Goal: Task Accomplishment & Management: Manage account settings

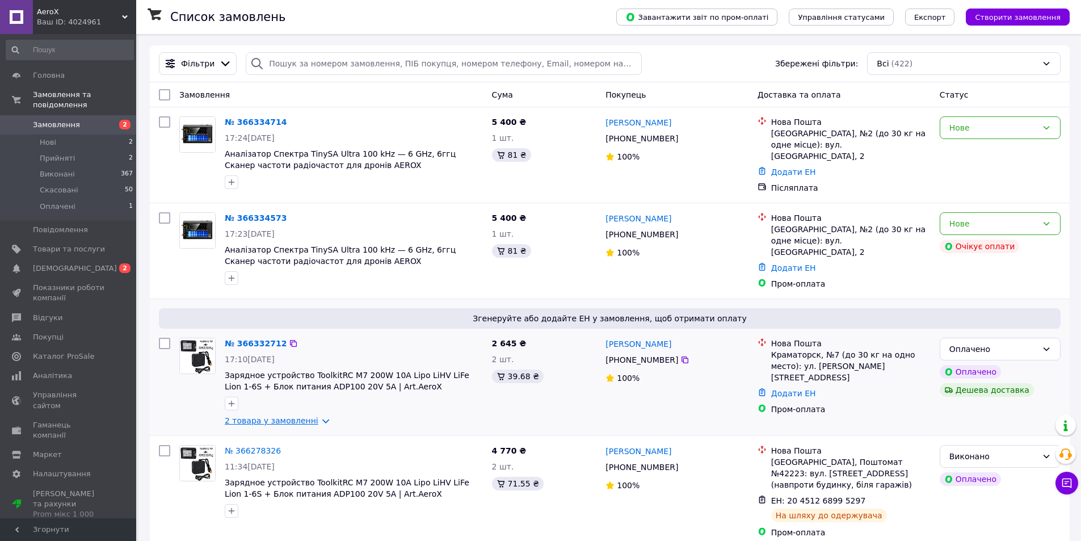
click at [281, 417] on link "2 товара у замовленні" at bounding box center [272, 420] width 94 height 9
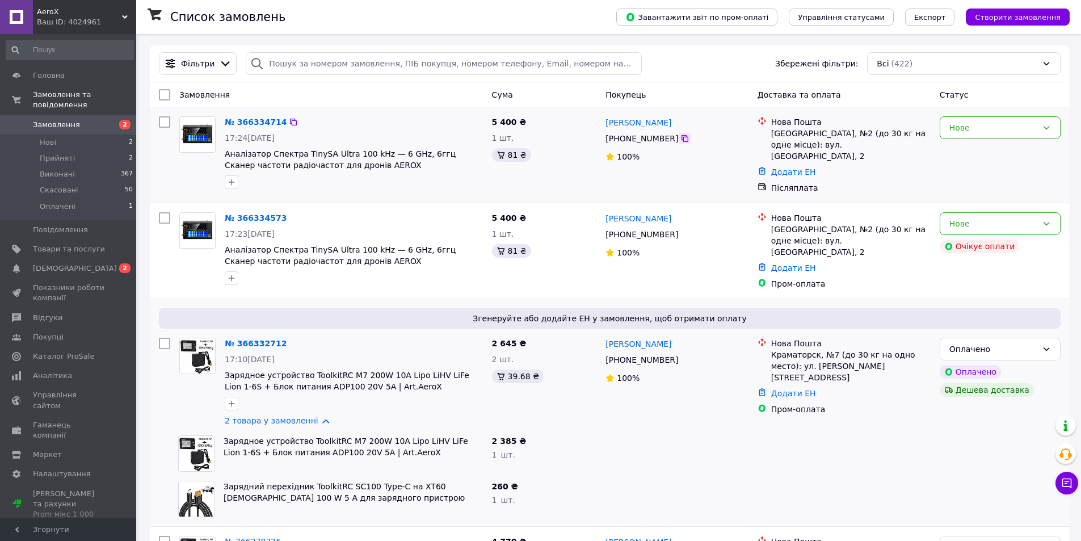
click at [682, 142] on icon at bounding box center [685, 138] width 7 height 7
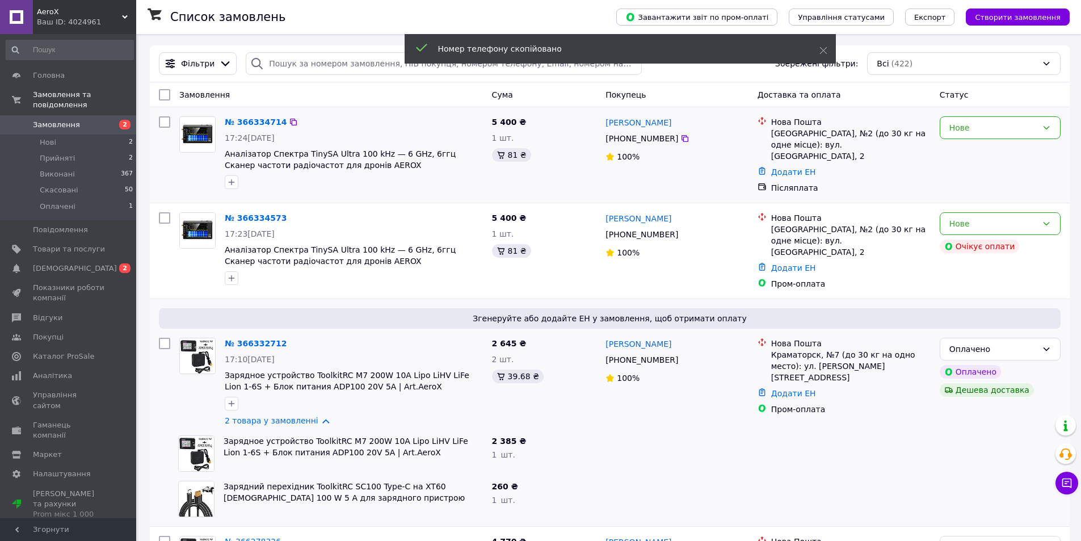
click at [1063, 136] on div "Нове" at bounding box center [1000, 155] width 130 height 86
click at [999, 134] on div "Нове" at bounding box center [993, 127] width 88 height 12
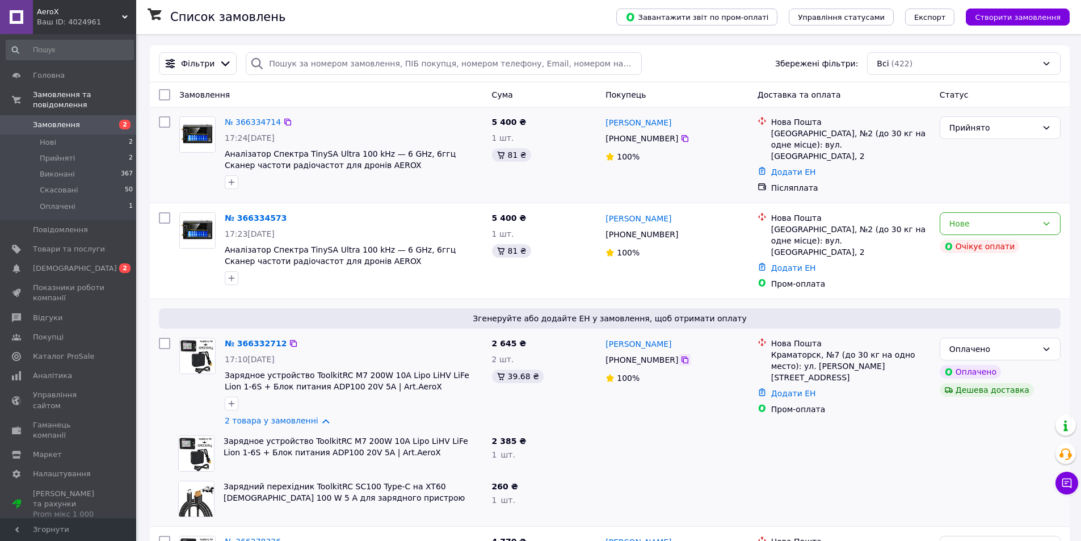
click at [683, 355] on icon at bounding box center [684, 359] width 9 height 9
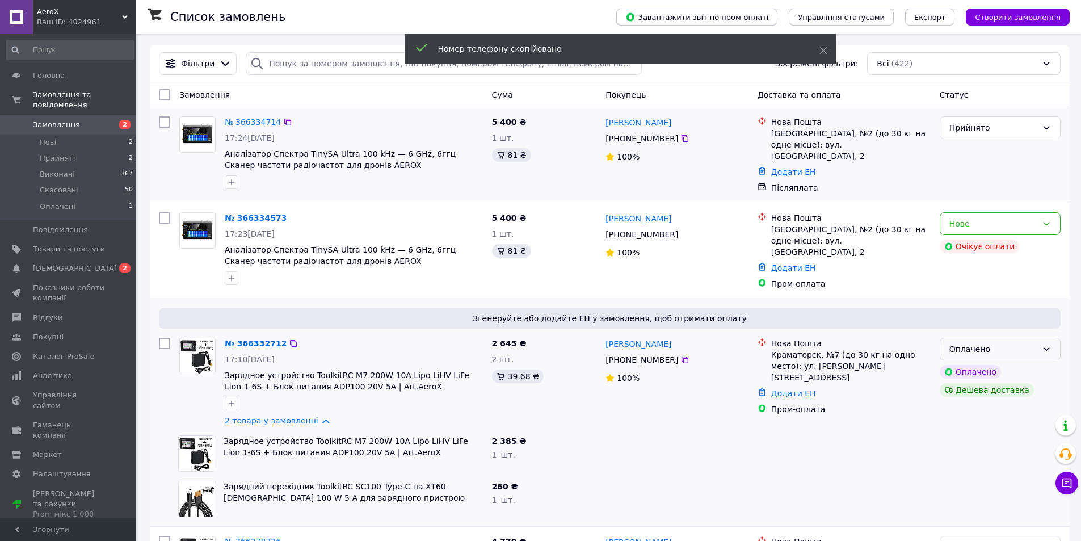
click at [977, 346] on div "Оплачено" at bounding box center [993, 349] width 88 height 12
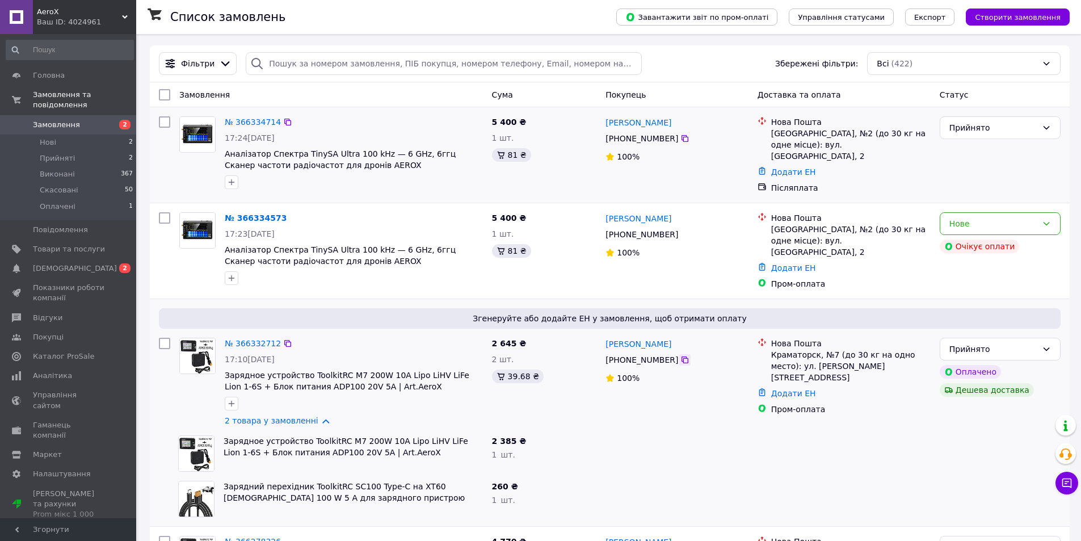
click at [680, 355] on icon at bounding box center [684, 359] width 9 height 9
click at [917, 182] on div "Післяплата" at bounding box center [851, 188] width 164 height 16
click at [985, 223] on div "Сталася помилка під час оплати" at bounding box center [940, 208] width 142 height 41
drag, startPoint x: 1053, startPoint y: 224, endPoint x: 1018, endPoint y: 232, distance: 36.1
click at [1049, 225] on div "Нове" at bounding box center [1000, 223] width 121 height 23
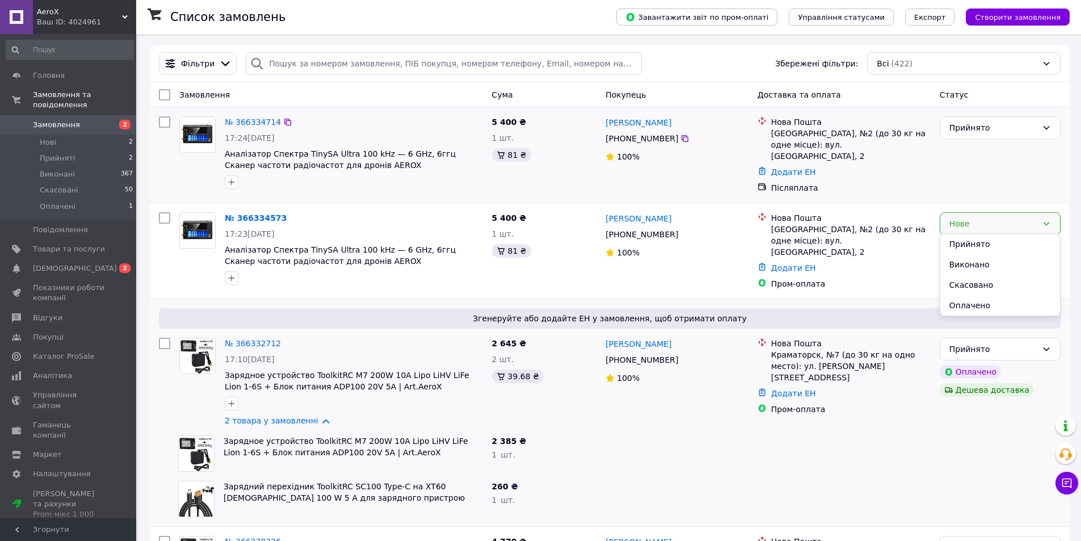
click at [1001, 235] on li "Прийнято" at bounding box center [1000, 244] width 120 height 20
click at [249, 339] on link "№ 366332712" at bounding box center [253, 343] width 56 height 9
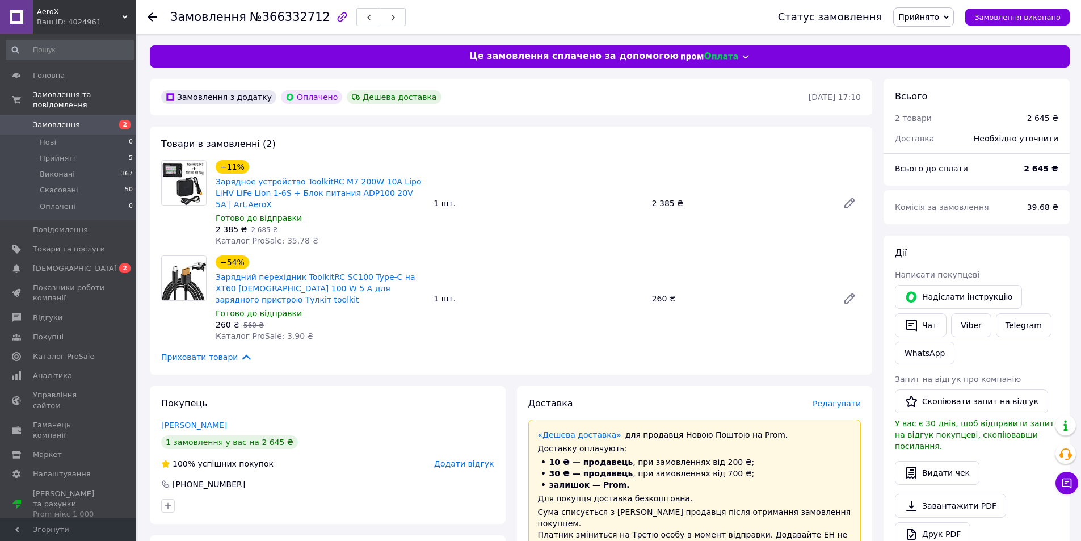
scroll to position [227, 0]
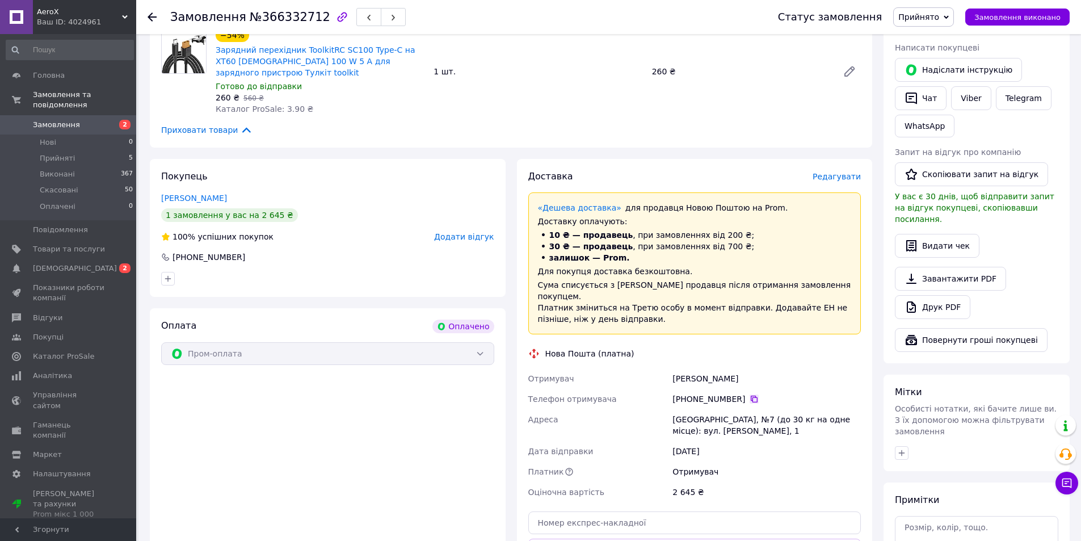
click at [750, 394] on icon at bounding box center [754, 398] width 9 height 9
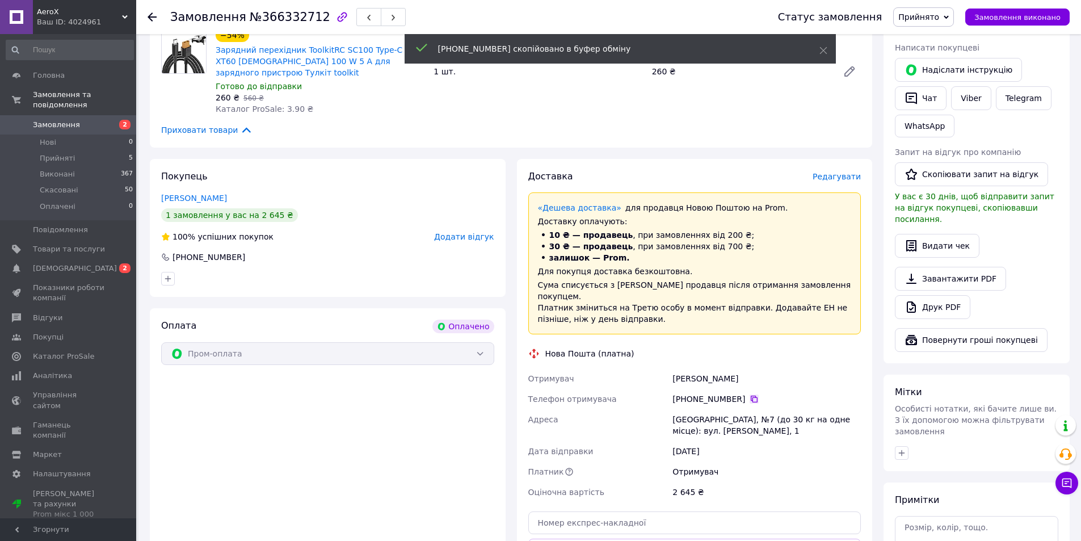
click at [750, 394] on icon at bounding box center [754, 398] width 9 height 9
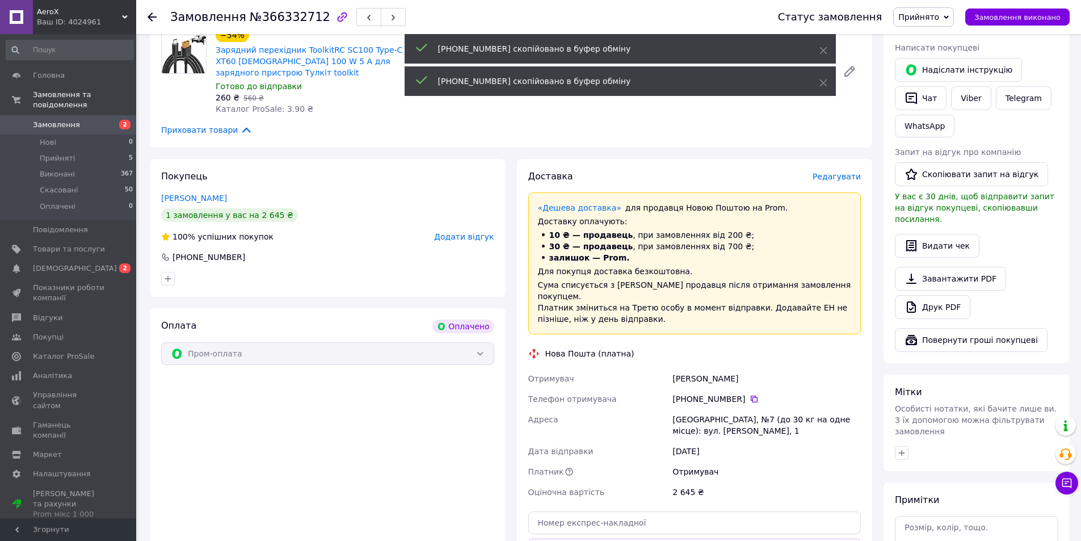
click at [713, 368] on div "Шаргородский Руслан" at bounding box center [766, 378] width 193 height 20
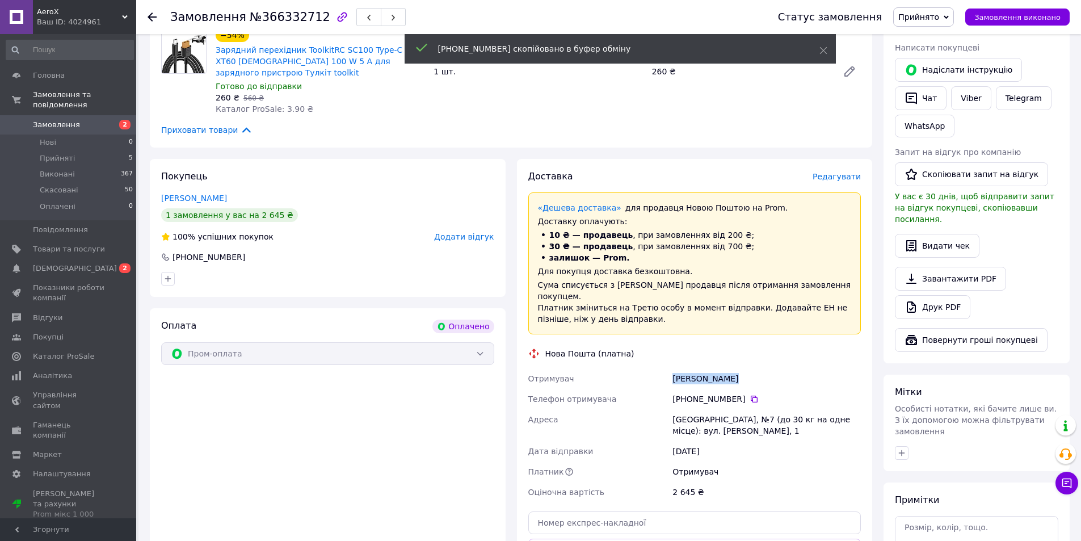
click at [713, 368] on div "Шаргородский Руслан" at bounding box center [766, 378] width 193 height 20
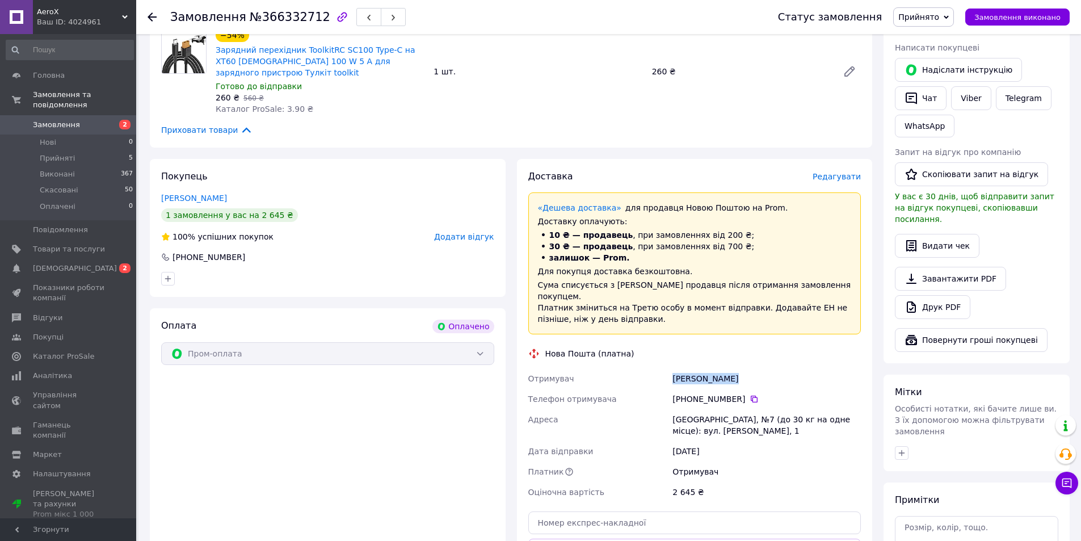
click at [713, 368] on div "Шаргородский Руслан" at bounding box center [766, 378] width 193 height 20
copy div "Шаргородский Руслан"
click at [690, 409] on div "[GEOGRAPHIC_DATA], №7 (до 30 кг на одне місце): вул. [PERSON_NAME], 1" at bounding box center [766, 425] width 193 height 32
copy div "Краматорськ"
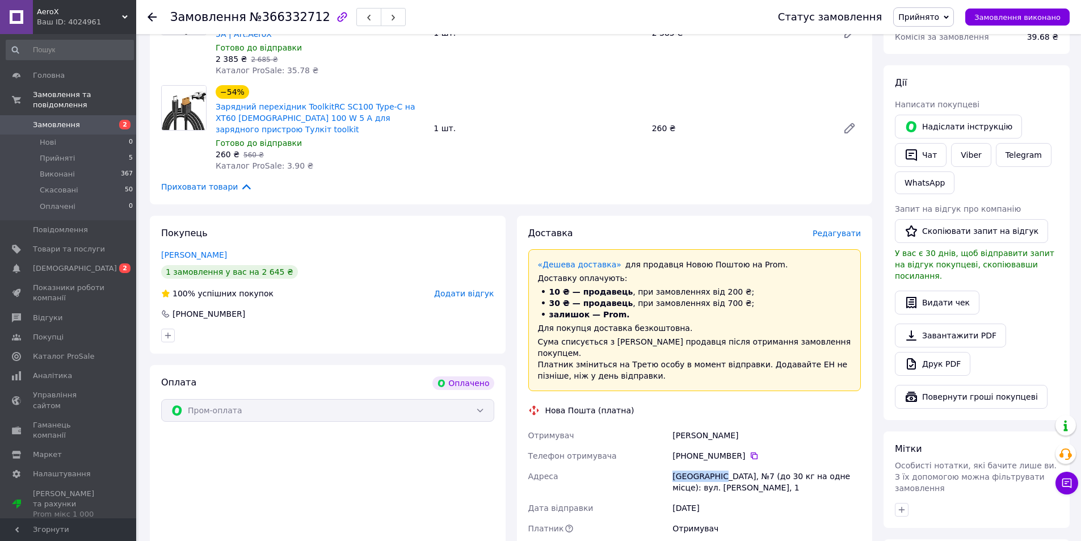
scroll to position [284, 0]
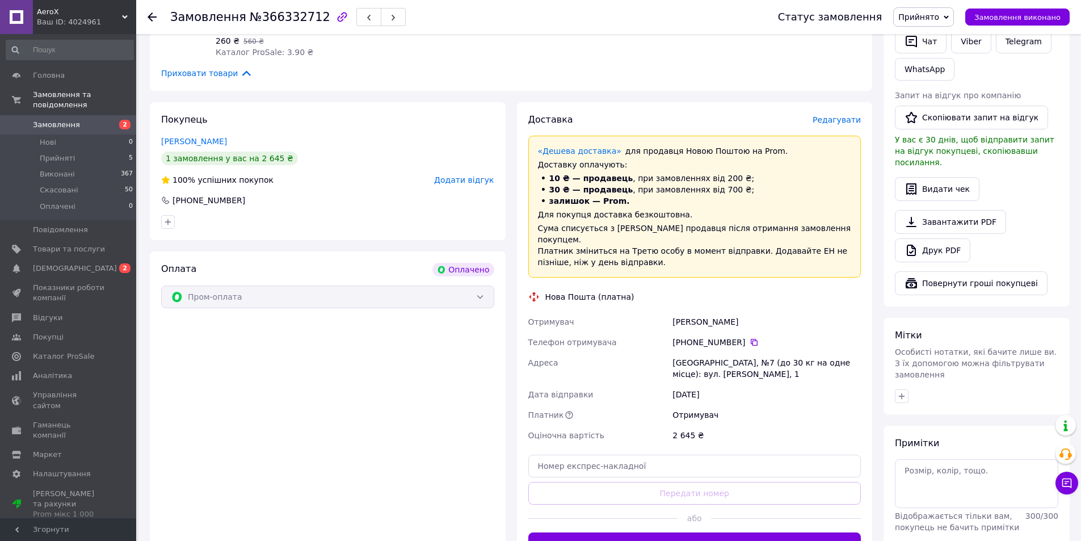
click at [590, 417] on div "Доставка Редагувати «Дешева доставка»   для продавця Новою Поштою на Prom. Дост…" at bounding box center [694, 335] width 333 height 442
click at [590, 455] on input "text" at bounding box center [694, 466] width 333 height 23
paste input "20451269204069"
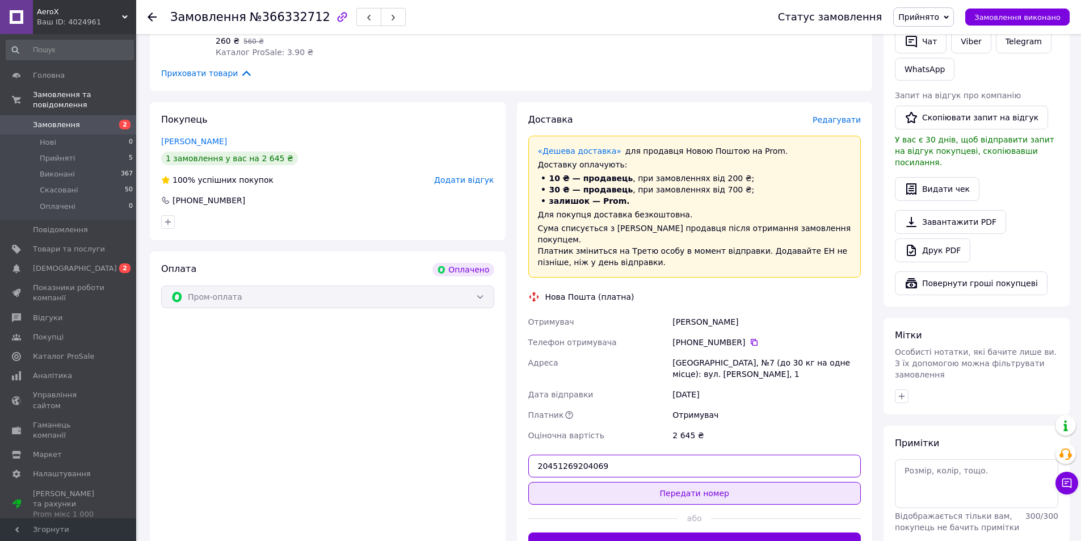
type input "20451269204069"
click at [575, 482] on button "Передати номер" at bounding box center [694, 493] width 333 height 23
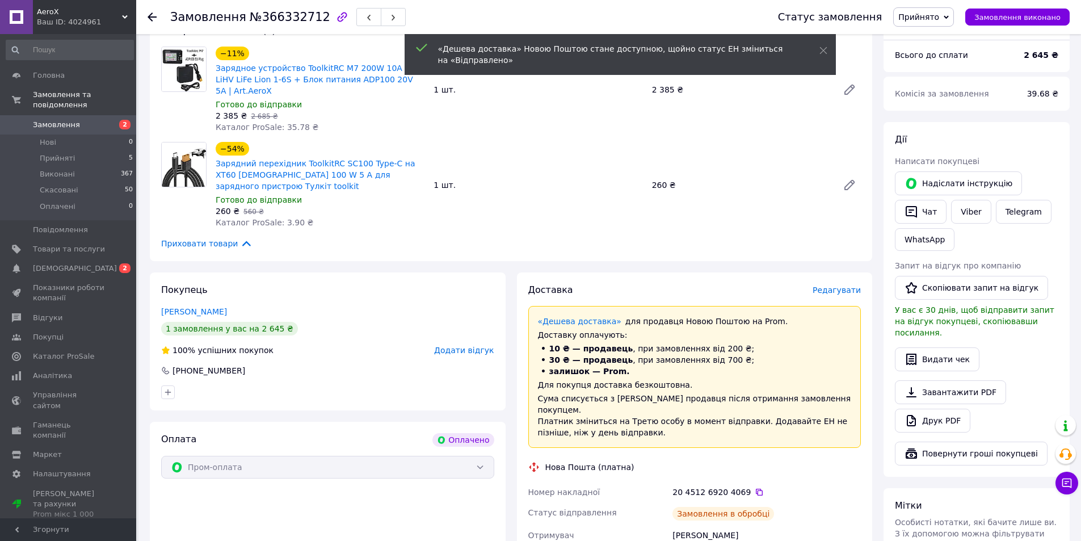
scroll to position [0, 0]
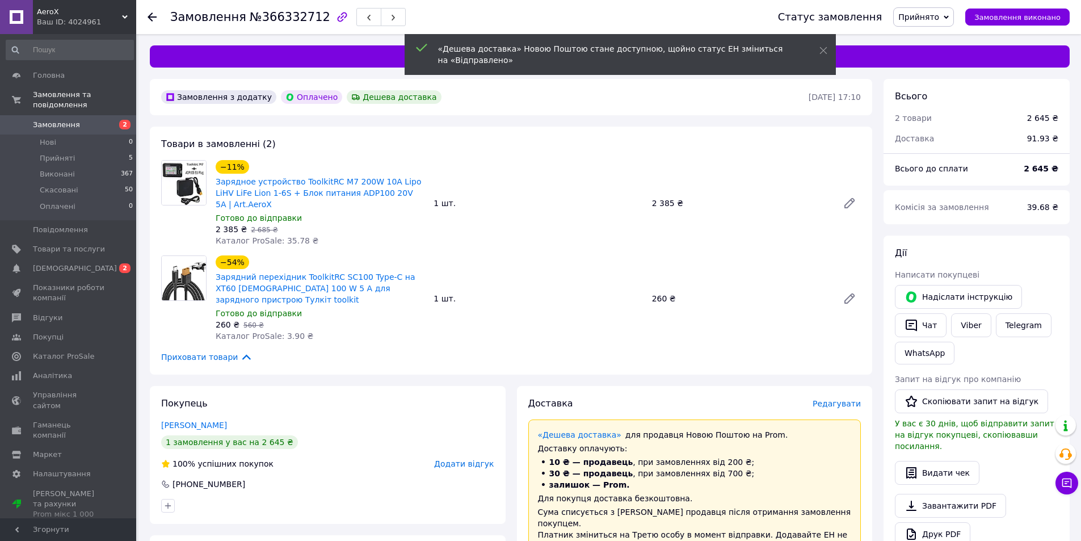
click at [319, 170] on div "−11% Зарядное устройство ToolkitRC M7 200W 10A Lipo LiHV LiFe Lion 1-6S + Блок …" at bounding box center [320, 185] width 211 height 52
click at [317, 183] on link "Зарядное устройство ToolkitRC M7 200W 10A Lipo LiHV LiFe Lion 1-6S + Блок питан…" at bounding box center [319, 193] width 206 height 32
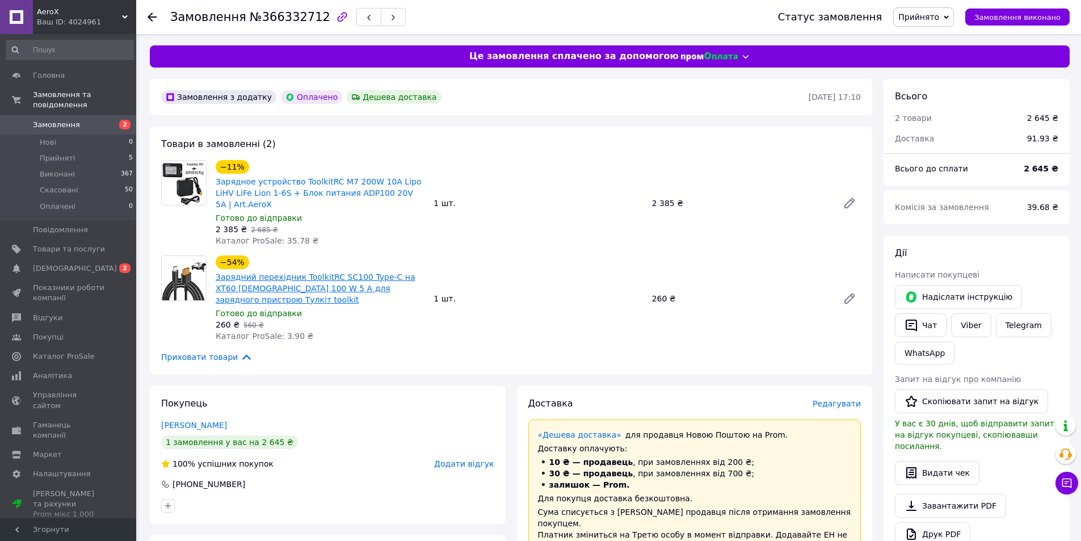
click at [309, 279] on link "Зарядний перехідник ToolkitRC SC100 Type-C на XT60 [DEMOGRAPHIC_DATA] 100 W 5 A…" at bounding box center [316, 288] width 200 height 32
click at [65, 120] on span "Замовлення" at bounding box center [56, 125] width 47 height 10
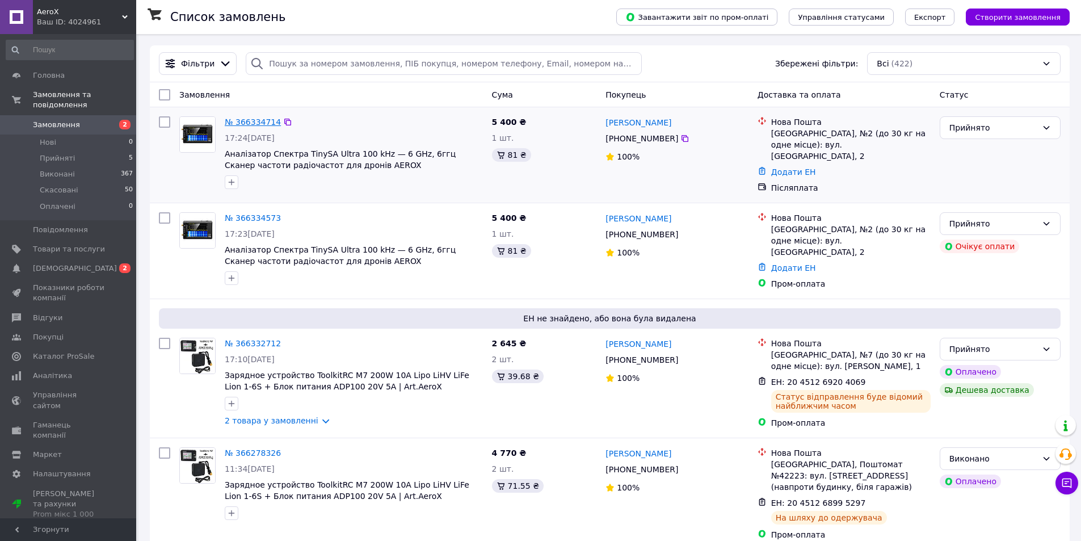
click at [234, 123] on div "№ 366334714" at bounding box center [253, 122] width 58 height 14
click at [234, 122] on link "№ 366334714" at bounding box center [253, 121] width 56 height 9
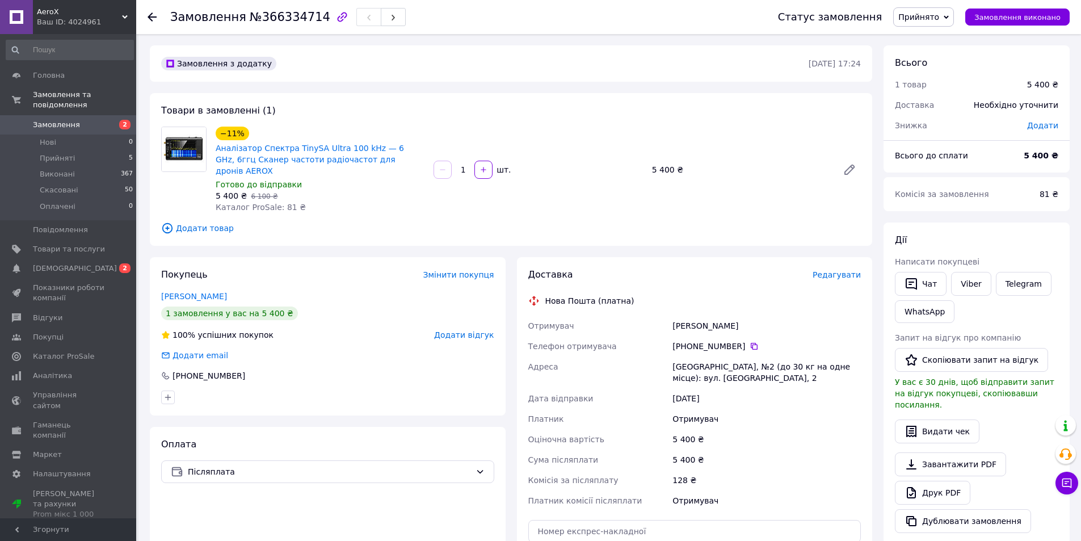
click at [694, 316] on div "Паньков Вячеслав" at bounding box center [766, 326] width 193 height 20
copy div "Паньков Вячеслав"
click at [750, 342] on icon at bounding box center [754, 346] width 9 height 9
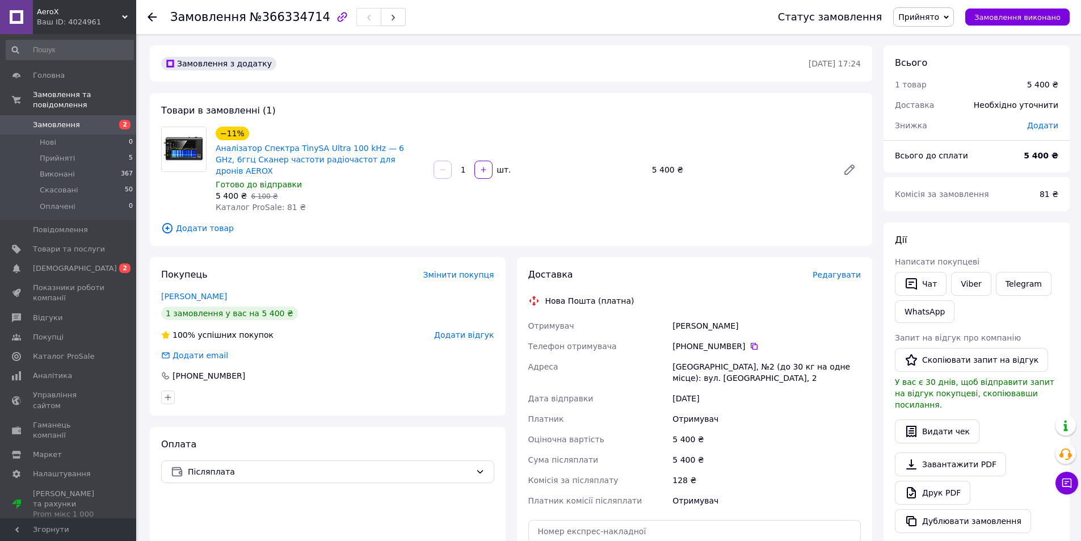
click at [683, 317] on div "Паньков Вячеслав" at bounding box center [766, 326] width 193 height 20
copy div "Паньков Вячеслав"
click at [686, 356] on div "Краматорськ, №2 (до 30 кг на одне місце): вул. Тріумфальна, 2" at bounding box center [766, 372] width 193 height 32
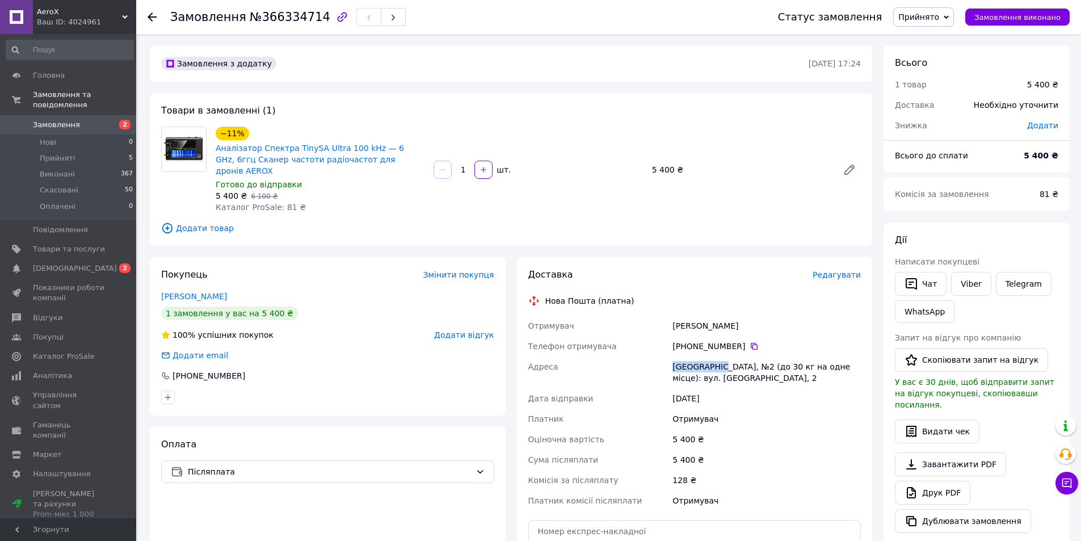
click at [686, 356] on div "Краматорськ, №2 (до 30 кг на одне місце): вул. Тріумфальна, 2" at bounding box center [766, 372] width 193 height 32
copy div "Краматорськ"
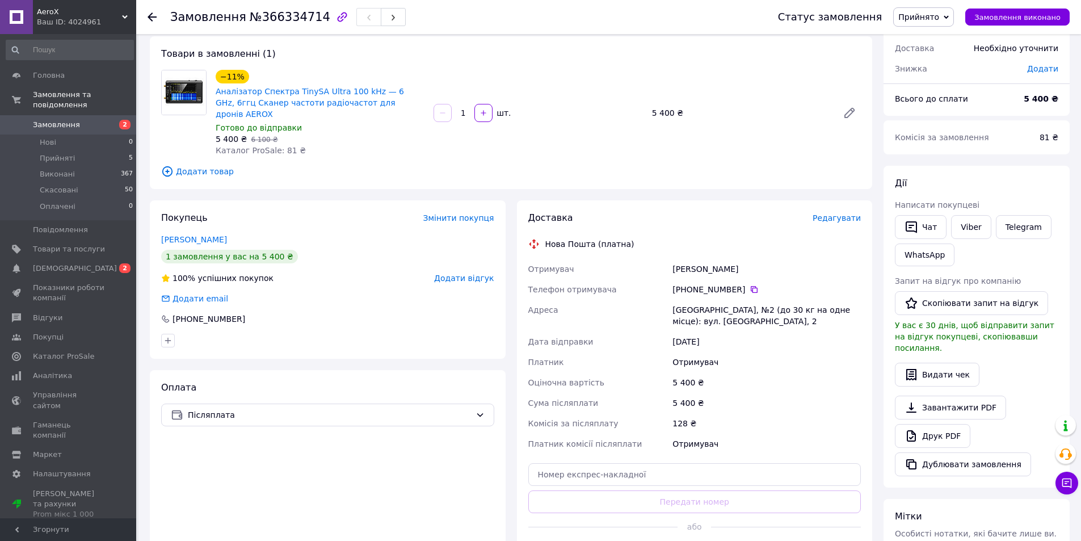
click at [593, 481] on div "Доставка Редагувати Нова Пошта (платна) Отримувач Паньков Вячеслав Телефон отри…" at bounding box center [694, 388] width 333 height 352
click at [603, 469] on input "text" at bounding box center [694, 474] width 333 height 23
paste input "20451269210498"
type input "20451269210498"
drag, startPoint x: 582, startPoint y: 482, endPoint x: 565, endPoint y: 494, distance: 20.7
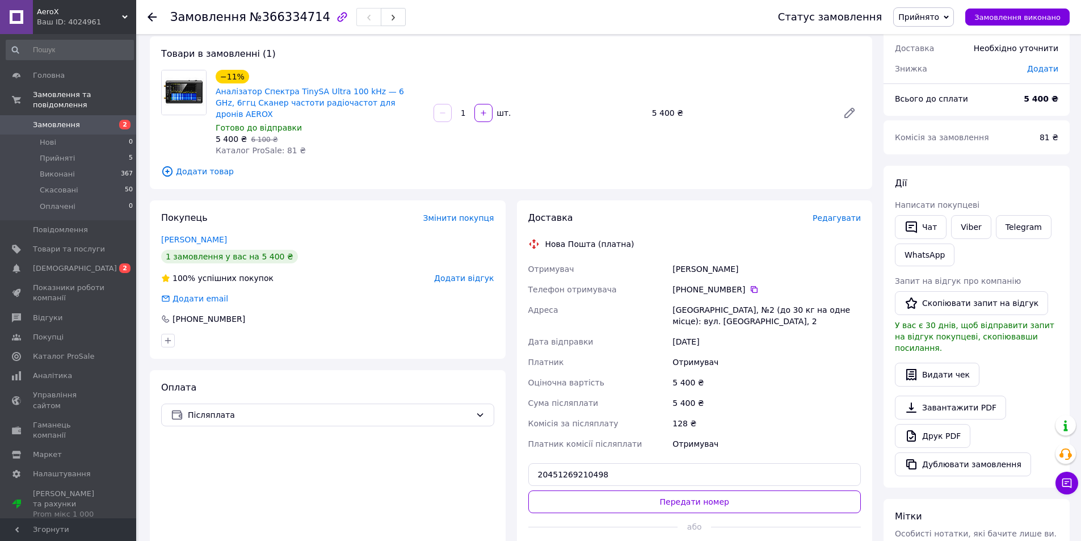
click at [582, 490] on button "Передати номер" at bounding box center [694, 501] width 333 height 23
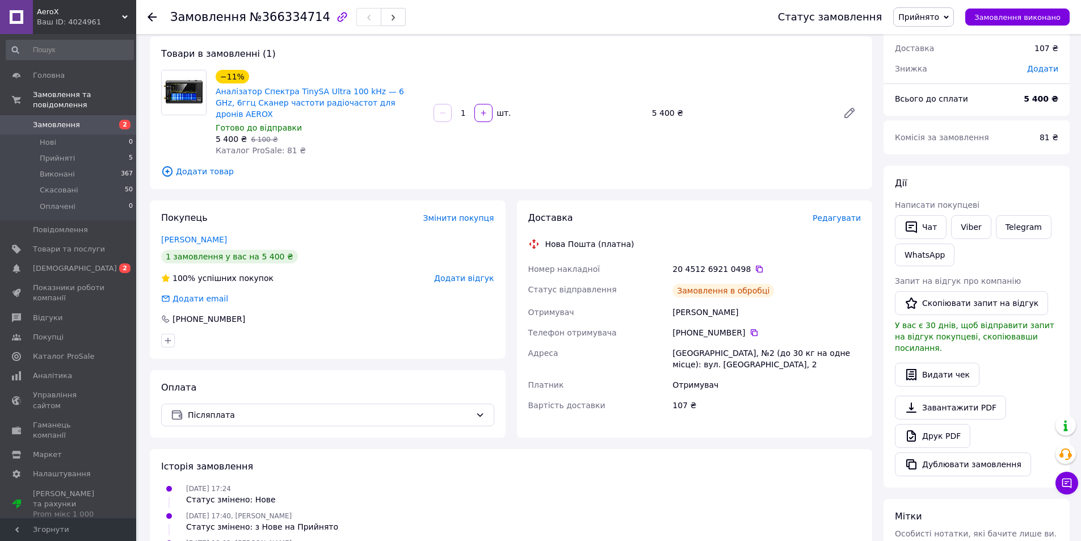
scroll to position [0, 0]
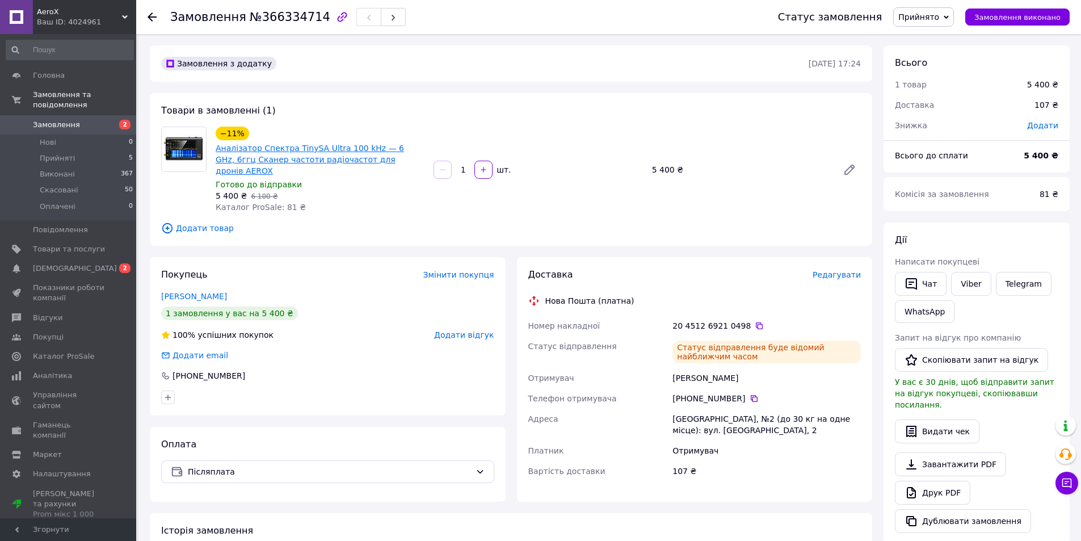
click at [297, 154] on link "Аналізатор Спектра TinySA Ultra 100 kHz — 6 GHz, 6ггц Сканер частоти радіочасто…" at bounding box center [310, 160] width 188 height 32
click at [95, 120] on span "Замовлення" at bounding box center [69, 125] width 72 height 10
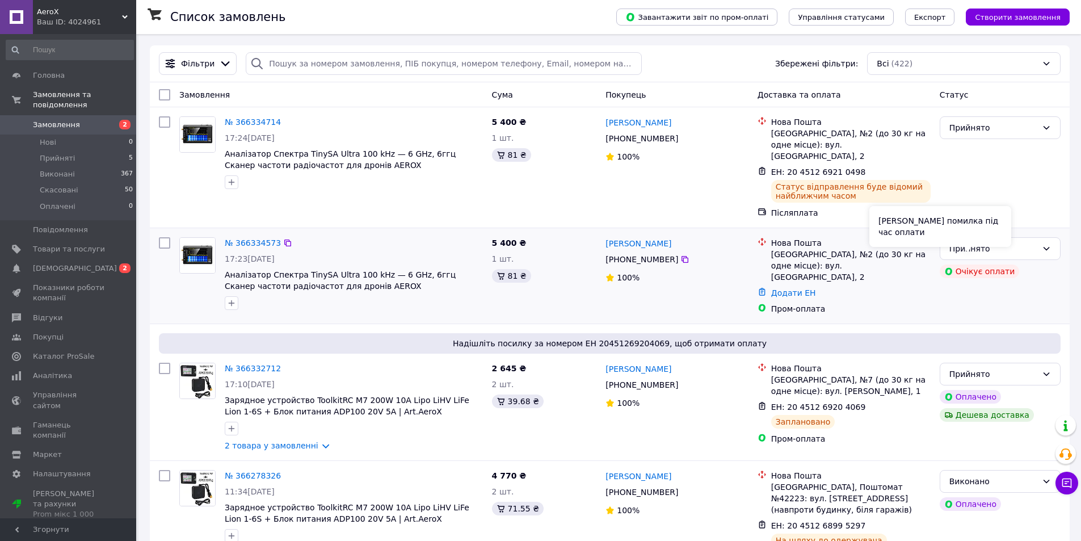
click at [993, 264] on div "Очікує оплати" at bounding box center [980, 271] width 80 height 14
click at [1047, 244] on icon at bounding box center [1046, 248] width 9 height 9
click at [981, 279] on li "Скасовано" at bounding box center [1000, 282] width 120 height 20
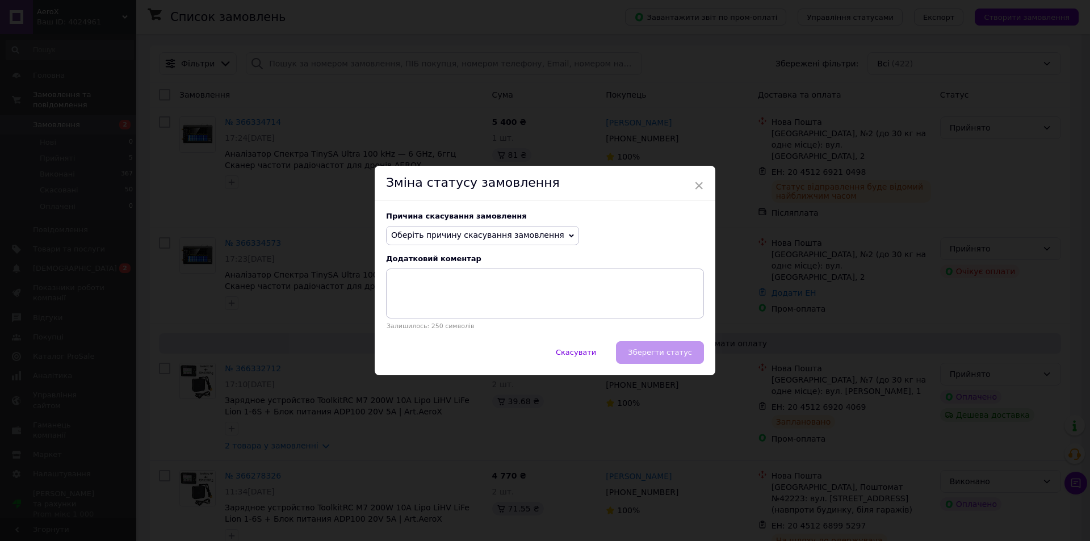
click at [488, 226] on span "Оберіть причину скасування замовлення" at bounding box center [482, 235] width 193 height 19
drag, startPoint x: 454, startPoint y: 288, endPoint x: 578, endPoint y: 325, distance: 129.3
click at [454, 288] on li "Оплата не надійшла" at bounding box center [482, 289] width 192 height 16
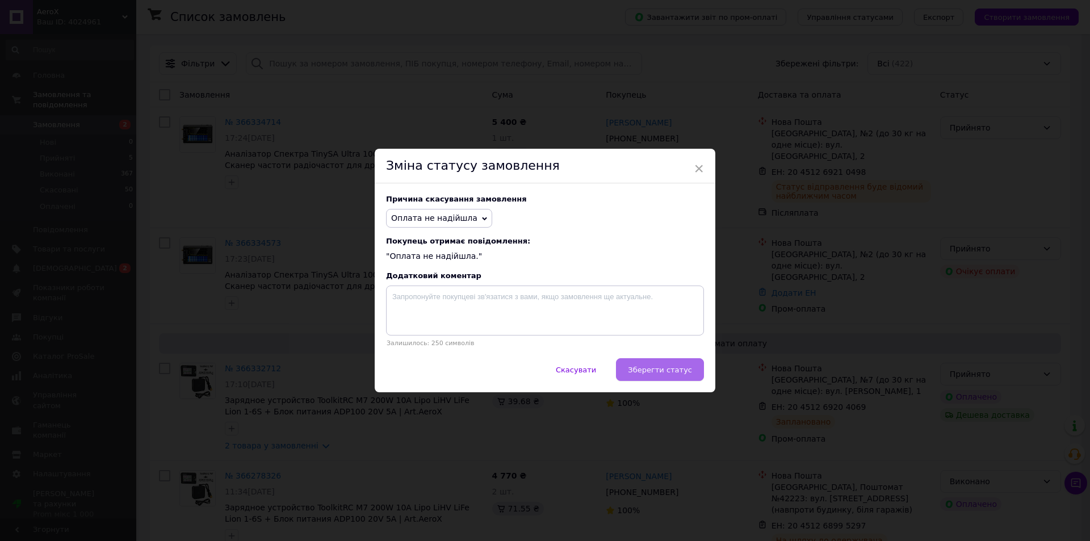
click at [663, 365] on button "Зберегти статус" at bounding box center [660, 369] width 88 height 23
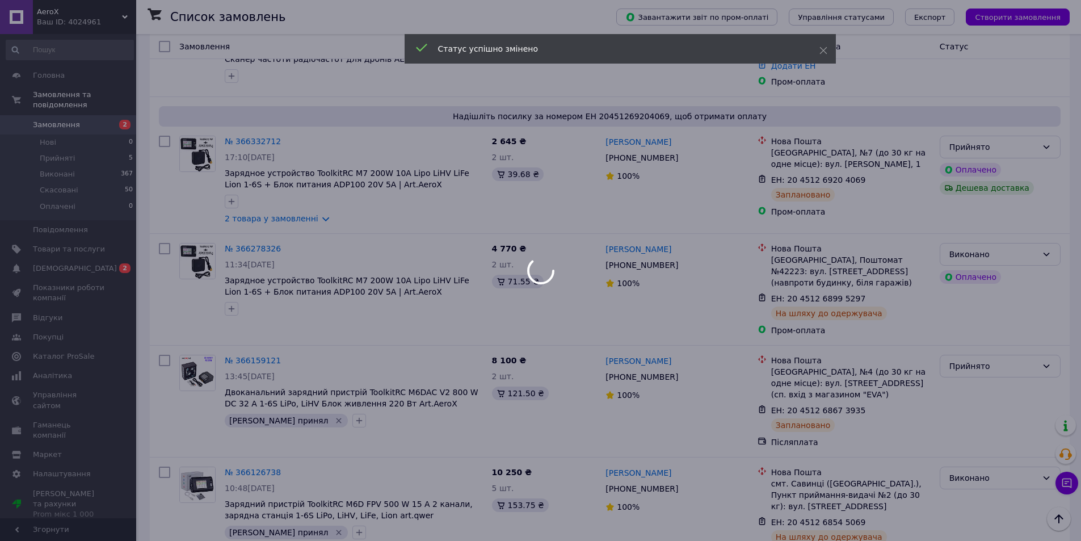
scroll to position [57, 0]
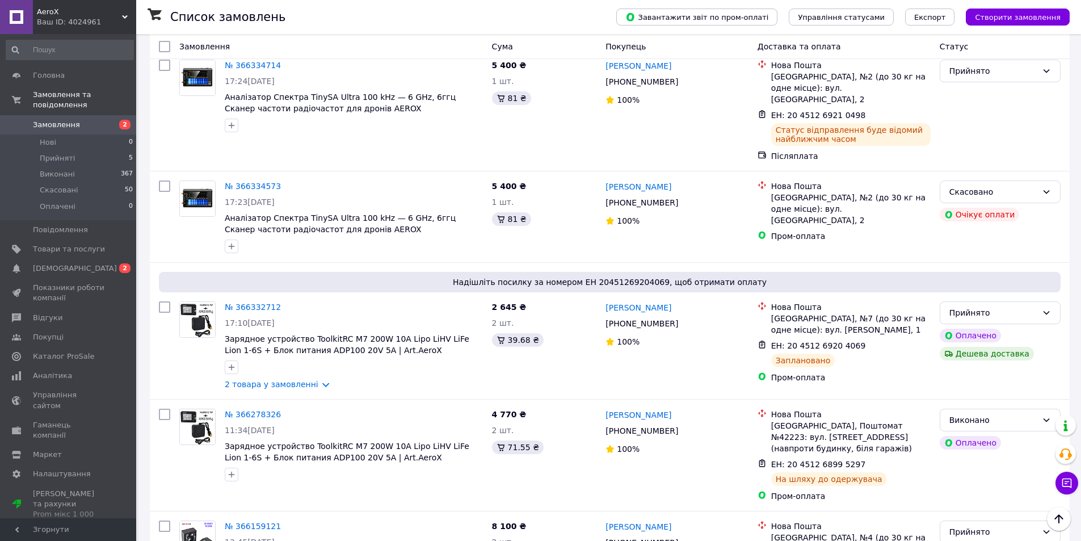
click at [75, 120] on span "Замовлення" at bounding box center [69, 125] width 72 height 10
click at [949, 272] on div "Надішліть посилку за номером ЕН 20451269204069, щоб отримати оплату" at bounding box center [610, 282] width 902 height 20
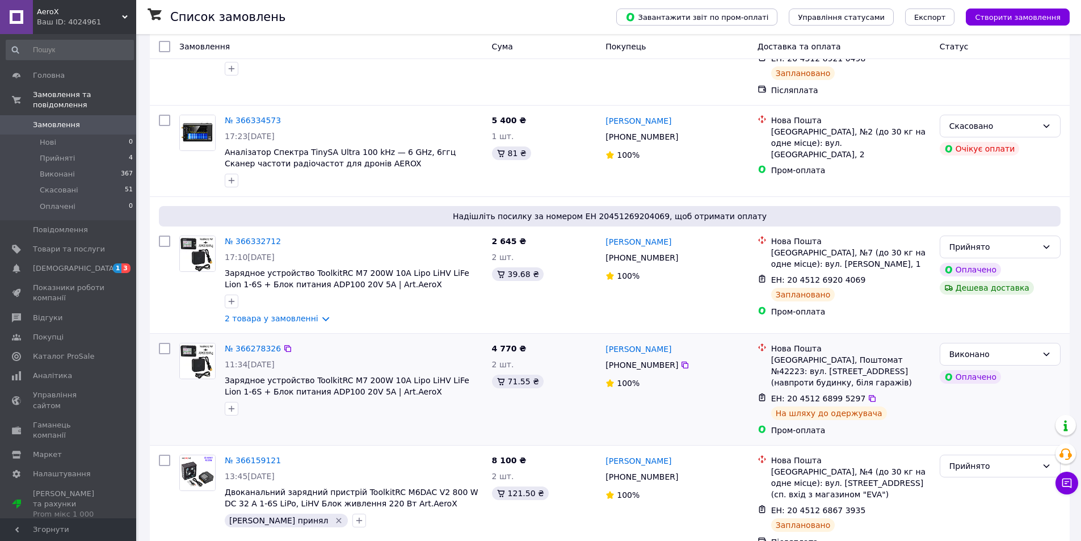
scroll to position [170, 0]
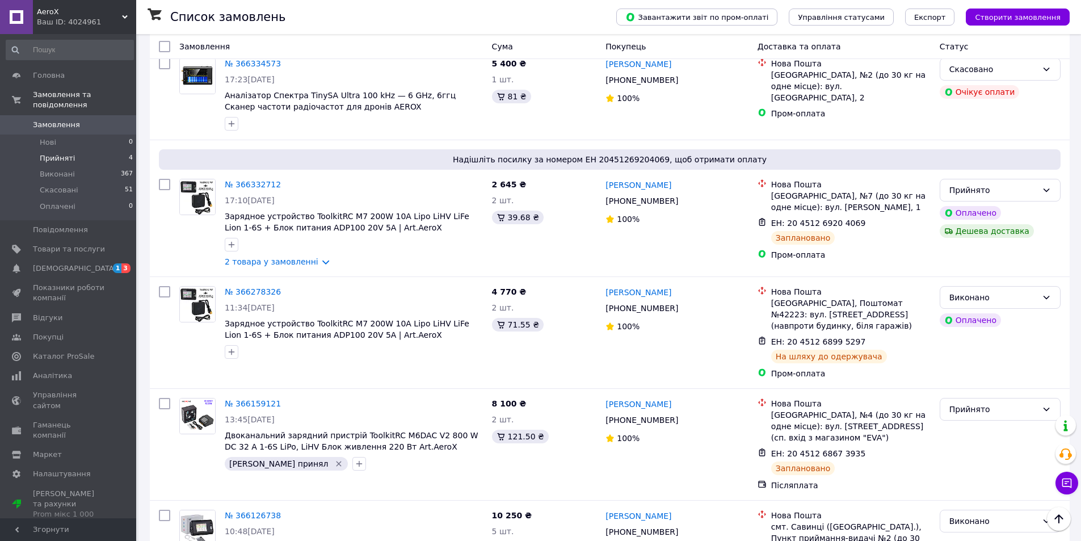
click at [61, 153] on span "Прийняті" at bounding box center [57, 158] width 35 height 10
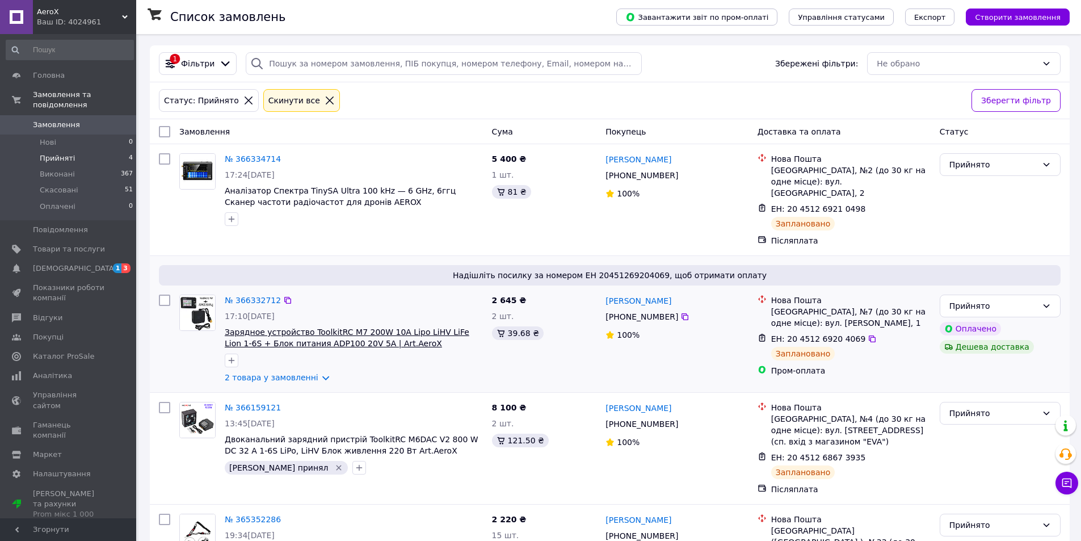
scroll to position [73, 0]
click at [325, 105] on icon at bounding box center [330, 100] width 10 height 10
